Goal: Task Accomplishment & Management: Manage account settings

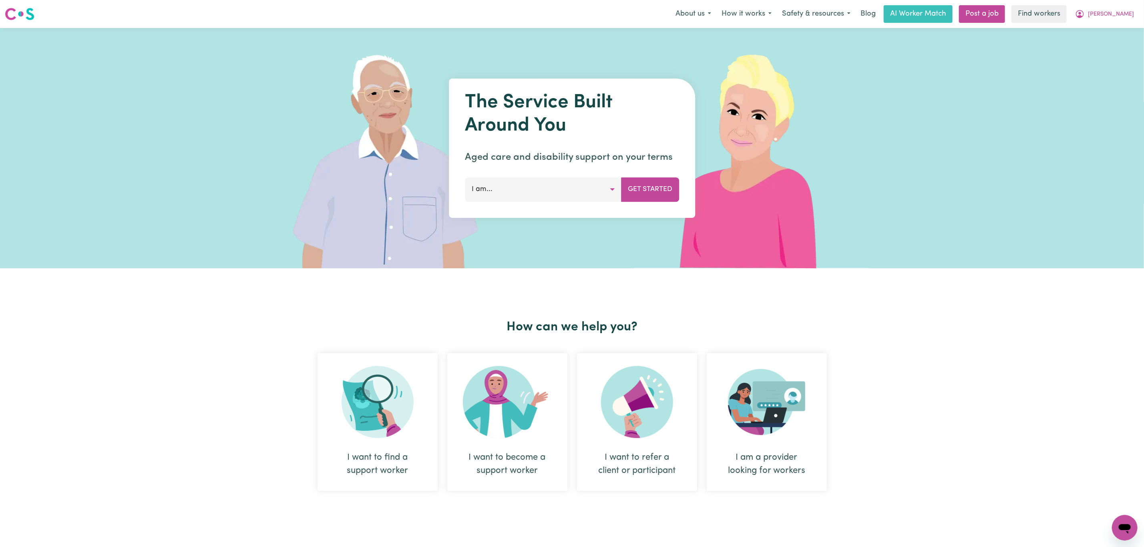
click at [1135, 24] on nav "Menu About us How it works Safety & resources Blog AI Worker Match Post a job F…" at bounding box center [572, 14] width 1144 height 28
click at [1123, 16] on span "[PERSON_NAME]" at bounding box center [1111, 14] width 46 height 9
click at [1119, 39] on link "Logout" at bounding box center [1107, 45] width 63 height 15
click at [1126, 11] on link "Login" at bounding box center [1126, 14] width 28 height 18
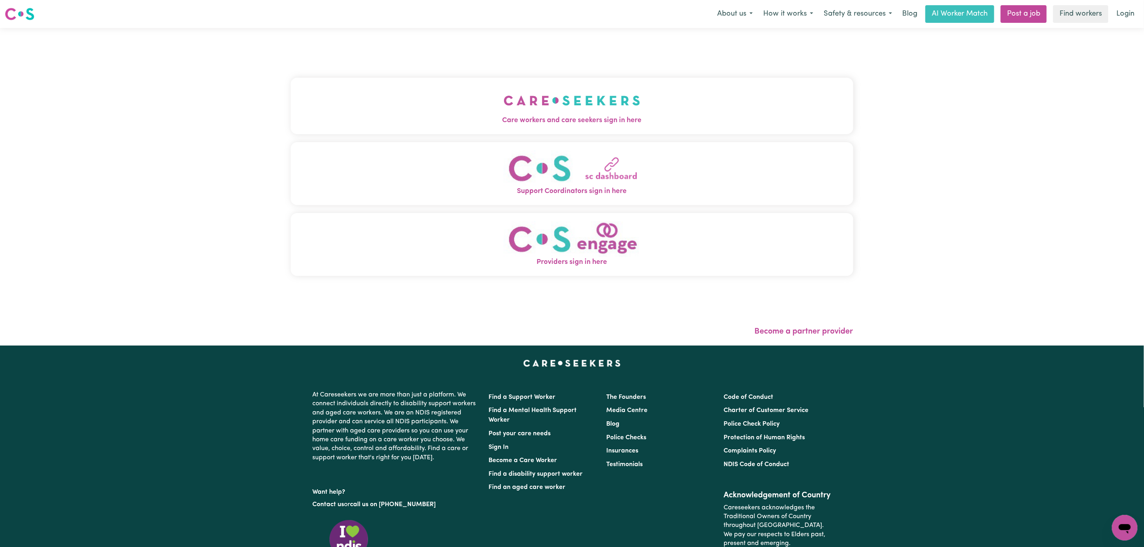
click at [416, 87] on button "Care workers and care seekers sign in here" at bounding box center [572, 106] width 563 height 56
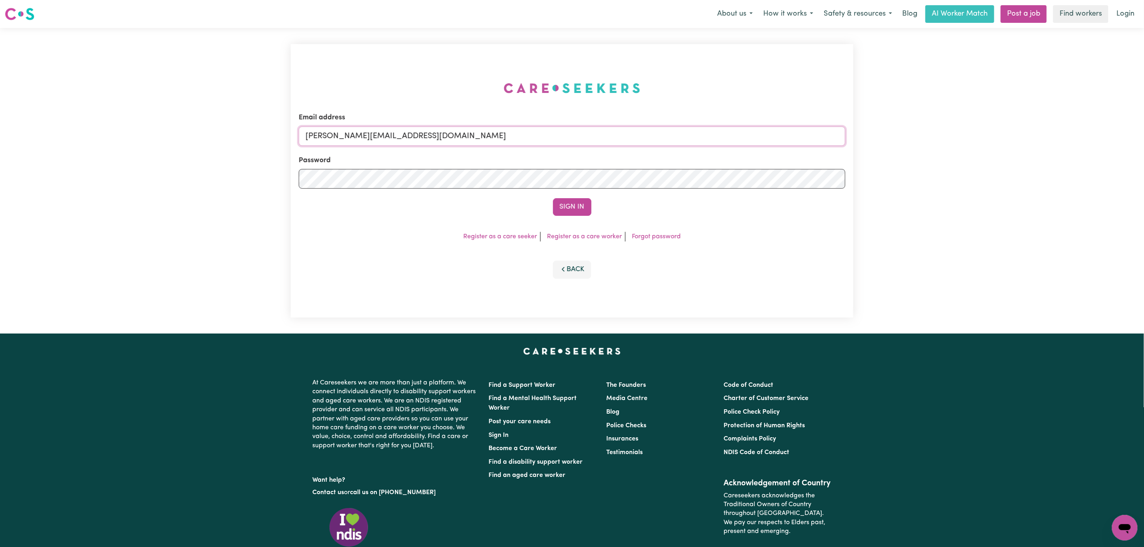
drag, startPoint x: 391, startPoint y: 137, endPoint x: 394, endPoint y: 145, distance: 8.6
click at [391, 137] on input "[PERSON_NAME][EMAIL_ADDRESS][DOMAIN_NAME]" at bounding box center [572, 136] width 547 height 19
drag, startPoint x: 350, startPoint y: 135, endPoint x: 530, endPoint y: 145, distance: 180.5
click at [529, 145] on input "[EMAIL_ADDRESS][PERSON_NAME][DOMAIN_NAME]" at bounding box center [572, 136] width 547 height 19
type input "superuser~[EMAIL_ADDRESS][DOMAIN_NAME]"
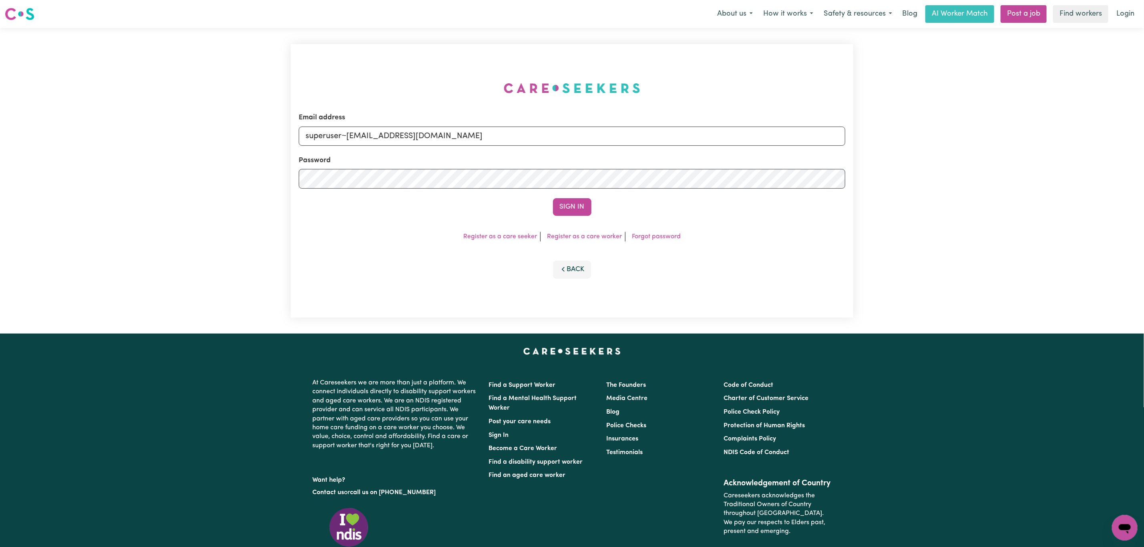
click at [553, 198] on button "Sign In" at bounding box center [572, 207] width 38 height 18
